Goal: Task Accomplishment & Management: Use online tool/utility

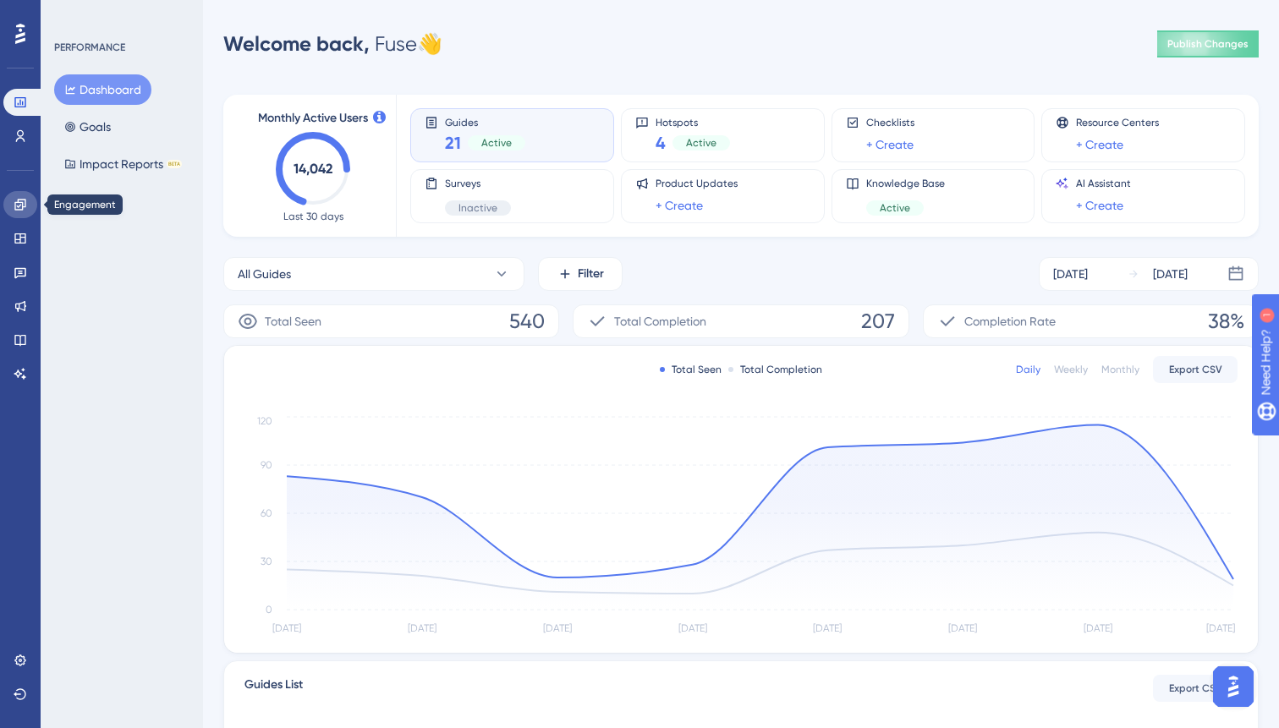
click at [14, 198] on icon at bounding box center [21, 205] width 14 height 14
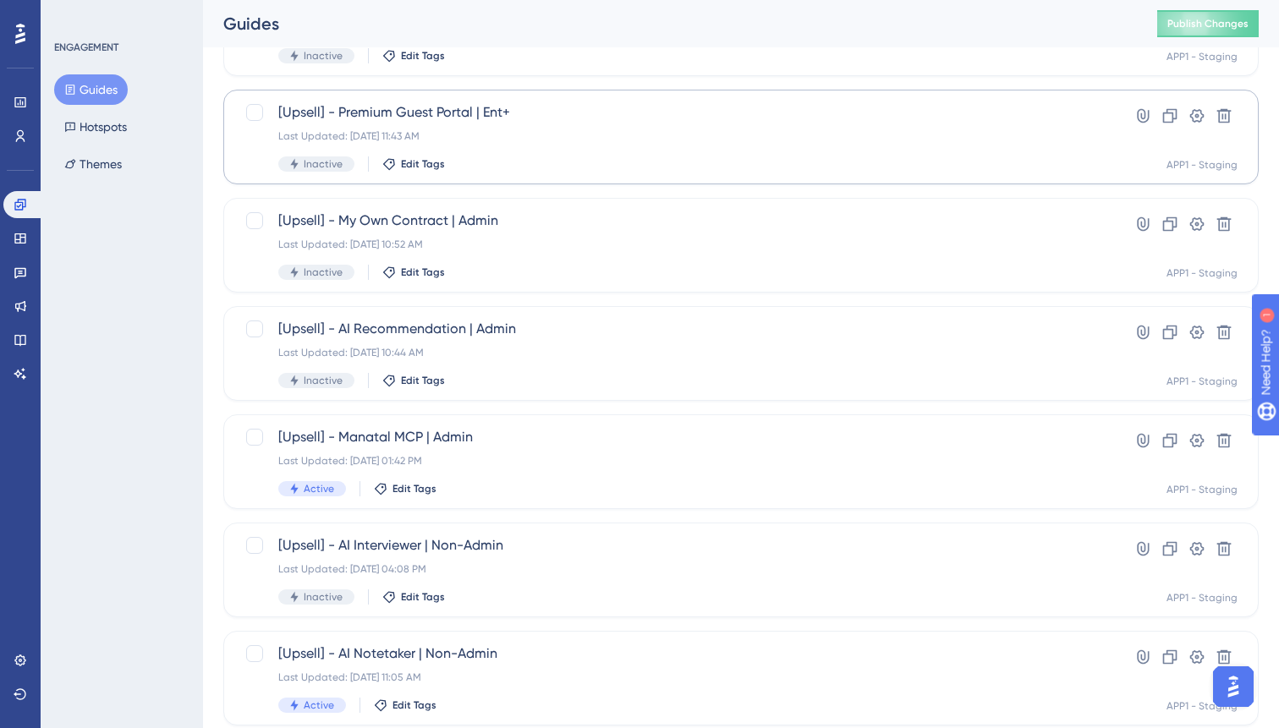
scroll to position [283, 0]
click at [554, 468] on div "[Upsell] - Manatal MCP | Admin Last Updated: Oct 08 2025, 01:42 PM Active Edit …" at bounding box center [673, 460] width 790 height 69
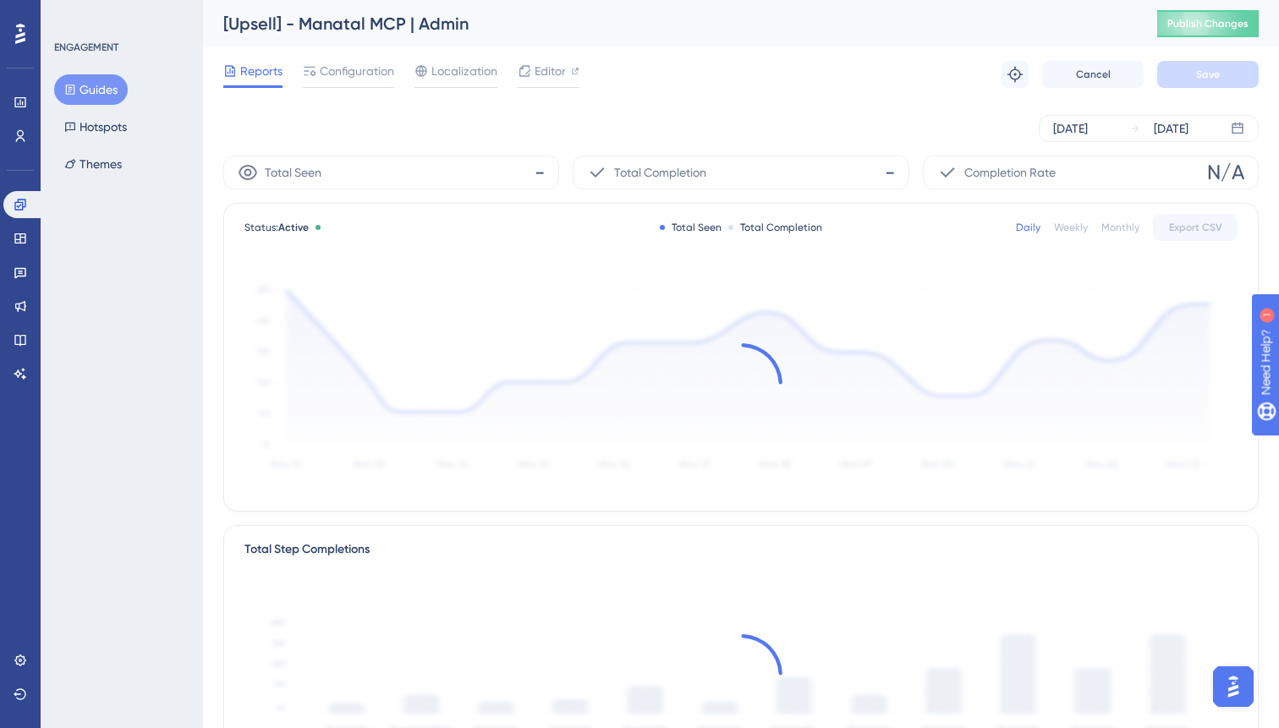
click at [529, 59] on div "Reports Configuration Localization Editor Troubleshoot Cancel Save" at bounding box center [740, 74] width 1035 height 54
click at [530, 68] on icon at bounding box center [525, 71] width 14 height 14
click at [326, 72] on span "Configuration" at bounding box center [357, 71] width 74 height 20
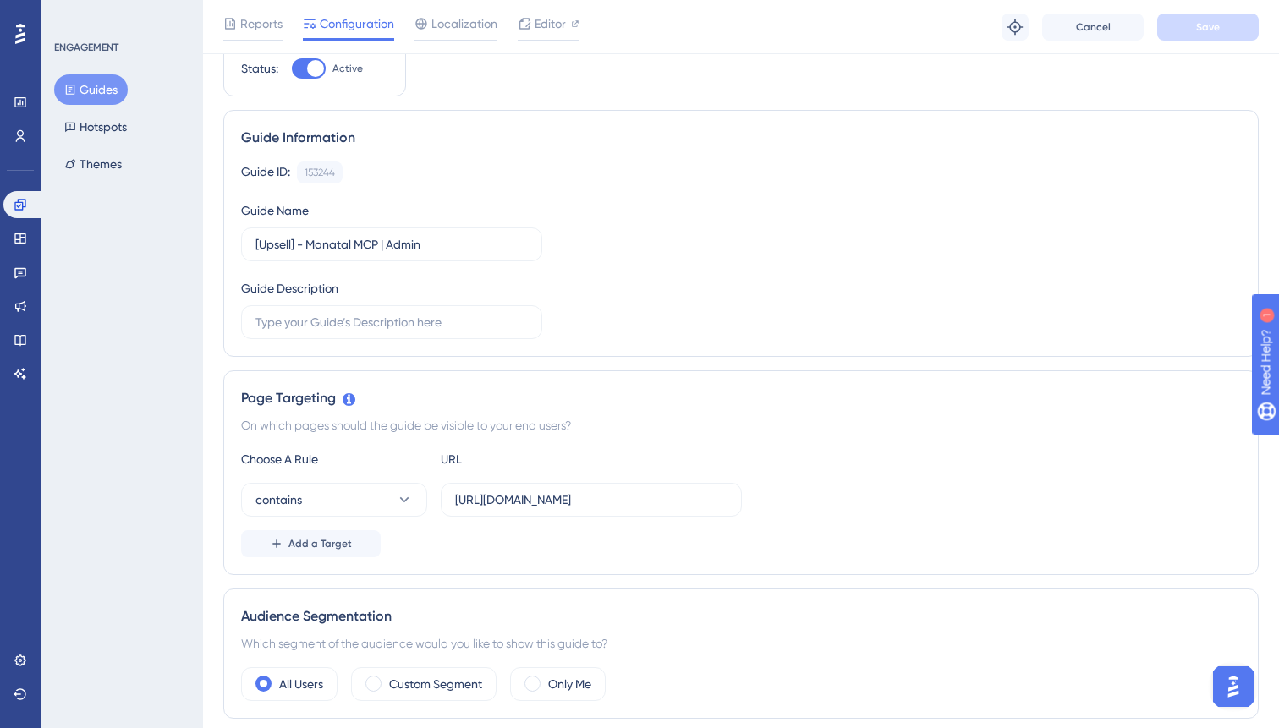
scroll to position [69, 0]
click at [569, 498] on input "https://app-pr-7772.preview.manatal-staging.com/administration/integrations/437" at bounding box center [591, 499] width 272 height 19
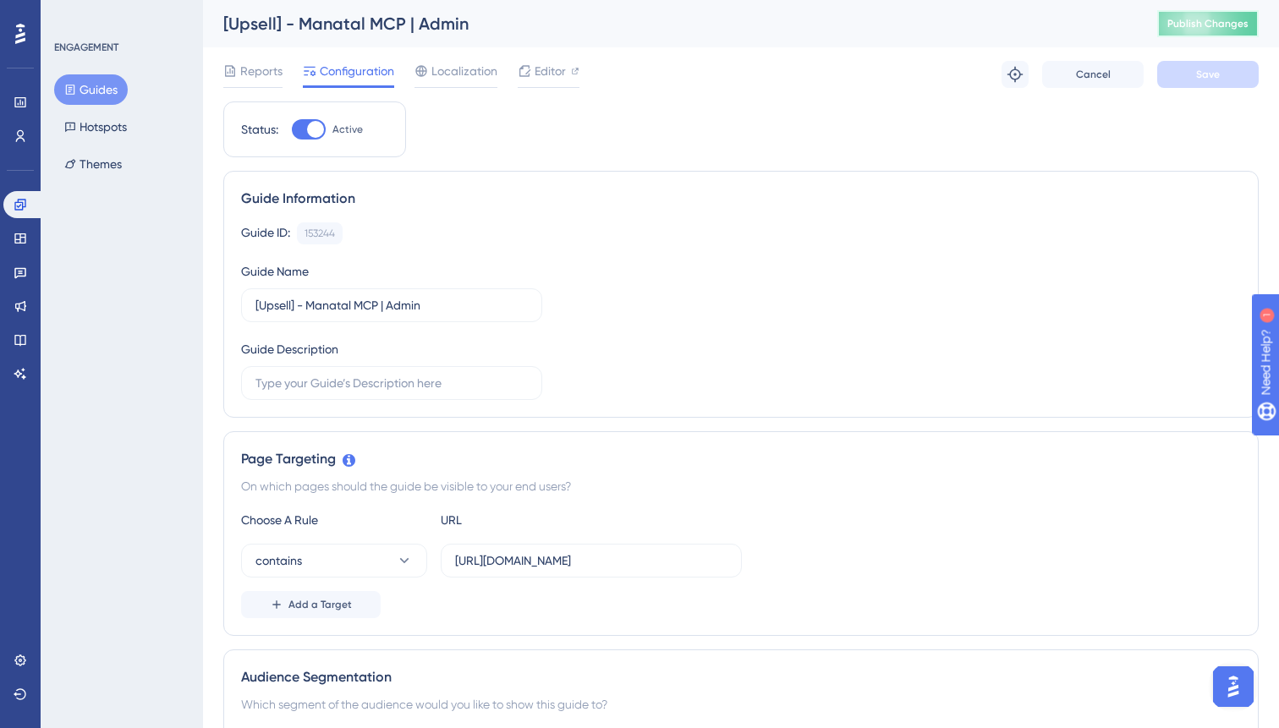
click at [1187, 28] on span "Publish Changes" at bounding box center [1207, 24] width 81 height 14
